Goal: Find specific page/section: Find specific page/section

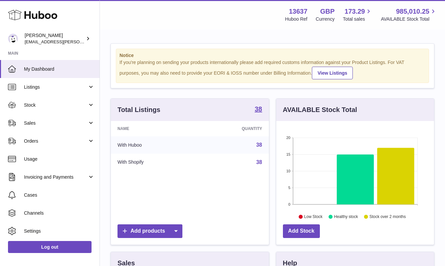
scroll to position [104, 158]
click at [30, 106] on span "Stock" at bounding box center [56, 105] width 64 height 6
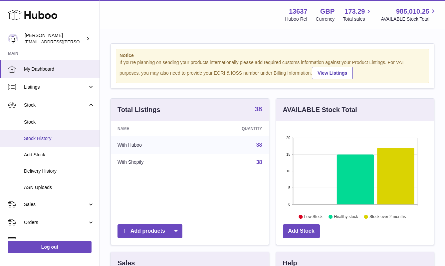
click at [48, 137] on span "Stock History" at bounding box center [59, 138] width 71 height 6
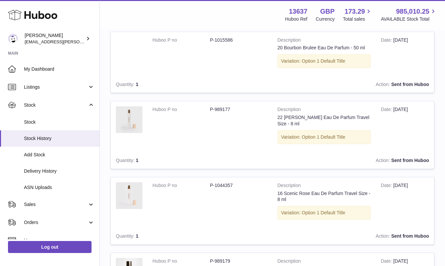
scroll to position [197, 0]
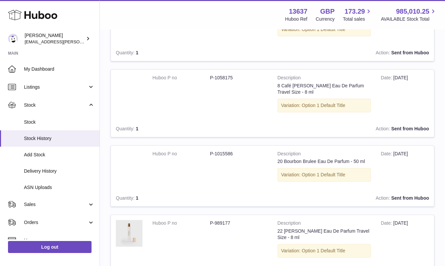
click at [316, 79] on td "Description 8 Café [PERSON_NAME] Eau De Parfum Travel Size - 8 ml Variation: Op…" at bounding box center [324, 95] width 103 height 51
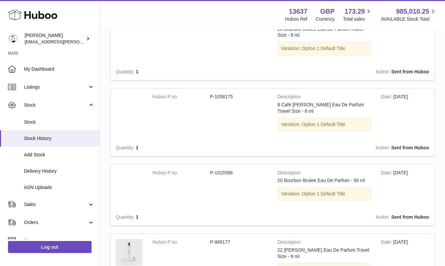
scroll to position [84, 0]
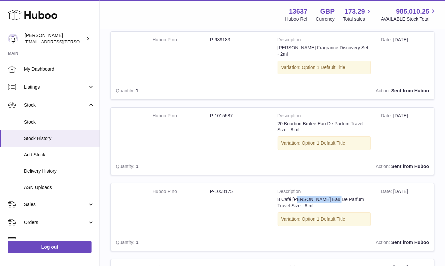
drag, startPoint x: 278, startPoint y: 193, endPoint x: 313, endPoint y: 192, distance: 35.3
click at [313, 192] on td "Description 8 Café Josephine Eau De Parfum Travel Size - 8 ml Variation: Option…" at bounding box center [324, 208] width 103 height 51
copy td "8 Café Josephine"
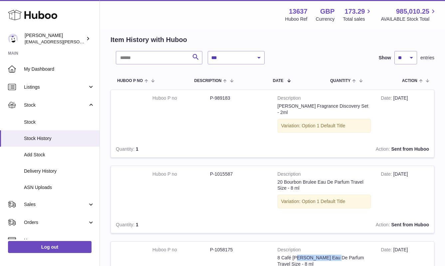
scroll to position [0, 0]
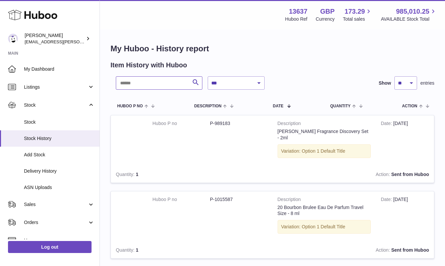
click at [141, 80] on input "text" at bounding box center [159, 82] width 87 height 13
paste input "**********"
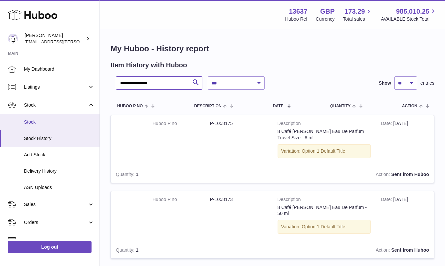
type input "**********"
click at [42, 128] on link "Stock" at bounding box center [49, 122] width 99 height 16
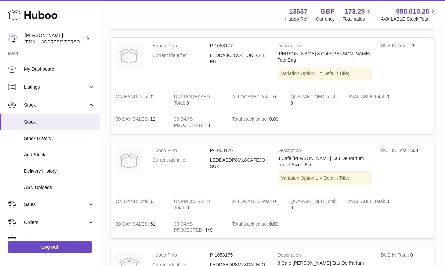
scroll to position [193, 0]
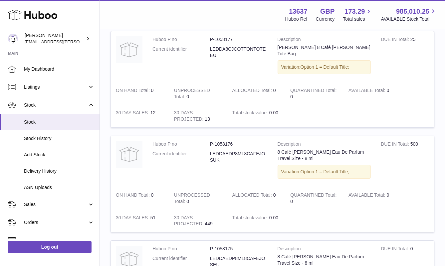
click at [204, 215] on strong "30 DAYS PROJECTED" at bounding box center [189, 221] width 31 height 13
click at [248, 215] on strong "Total stock value" at bounding box center [250, 218] width 37 height 7
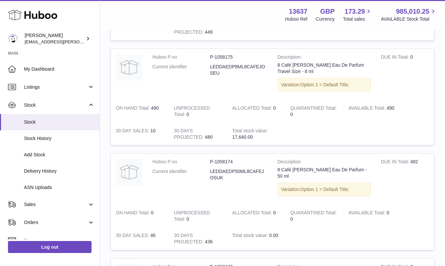
scroll to position [390, 0]
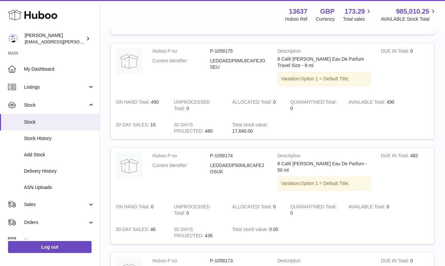
click at [275, 226] on span "0.00" at bounding box center [273, 228] width 9 height 5
click at [272, 204] on strong "ALLOCATED Total" at bounding box center [252, 207] width 41 height 7
click at [273, 198] on td "ALLOCATED Total 0" at bounding box center [256, 209] width 58 height 23
click at [273, 204] on strong "ALLOCATED Total" at bounding box center [252, 207] width 41 height 7
click at [274, 198] on td "ALLOCATED Total 0" at bounding box center [256, 209] width 58 height 23
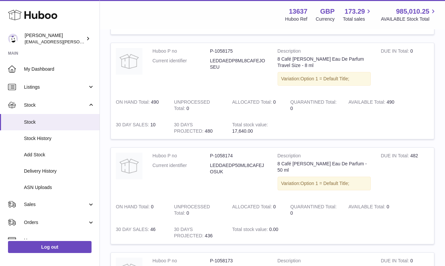
click at [250, 226] on strong "Total stock value" at bounding box center [250, 229] width 37 height 7
click at [204, 221] on td "30 DAYS PROJECTED 436" at bounding box center [198, 232] width 58 height 23
click at [196, 226] on strong "30 DAYS PROJECTED" at bounding box center [189, 232] width 31 height 13
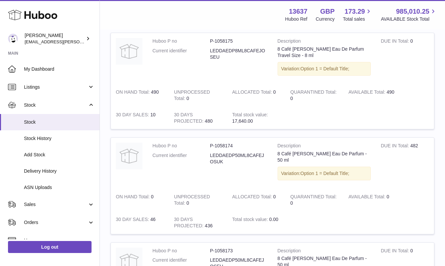
scroll to position [434, 0]
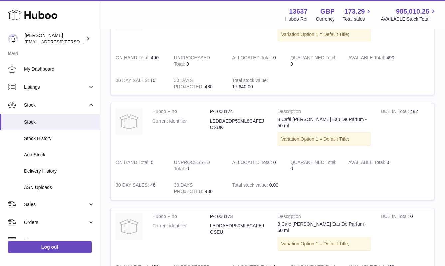
click at [245, 118] on dd "LEDDAEDP50ML8CAFEJOSUK" at bounding box center [239, 124] width 58 height 13
click at [182, 182] on strong "30 DAYS PROJECTED" at bounding box center [189, 188] width 31 height 13
drag, startPoint x: 226, startPoint y: 115, endPoint x: 208, endPoint y: 111, distance: 18.9
click at [208, 111] on dl "Huboo P no P-1058174 Current identifier LEDDAEDP50ML8CAFEJOSUK" at bounding box center [209, 121] width 115 height 26
copy dl "LEDDAEDP50ML8CAFEJOSUK"
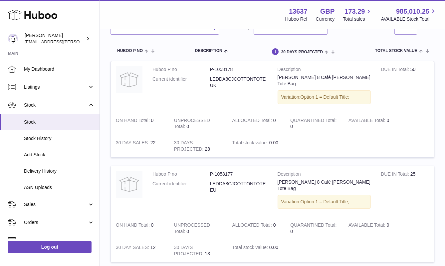
scroll to position [0, 0]
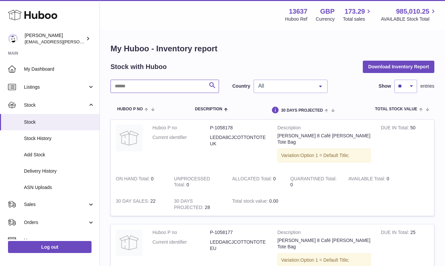
click at [170, 88] on input "text" at bounding box center [164, 86] width 108 height 13
paste input "**********"
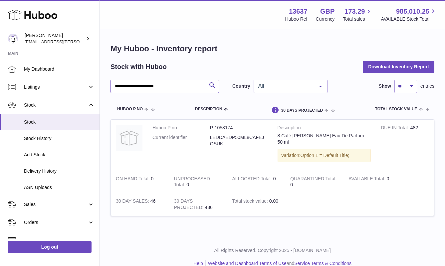
type input "**********"
